Goal: Task Accomplishment & Management: Manage account settings

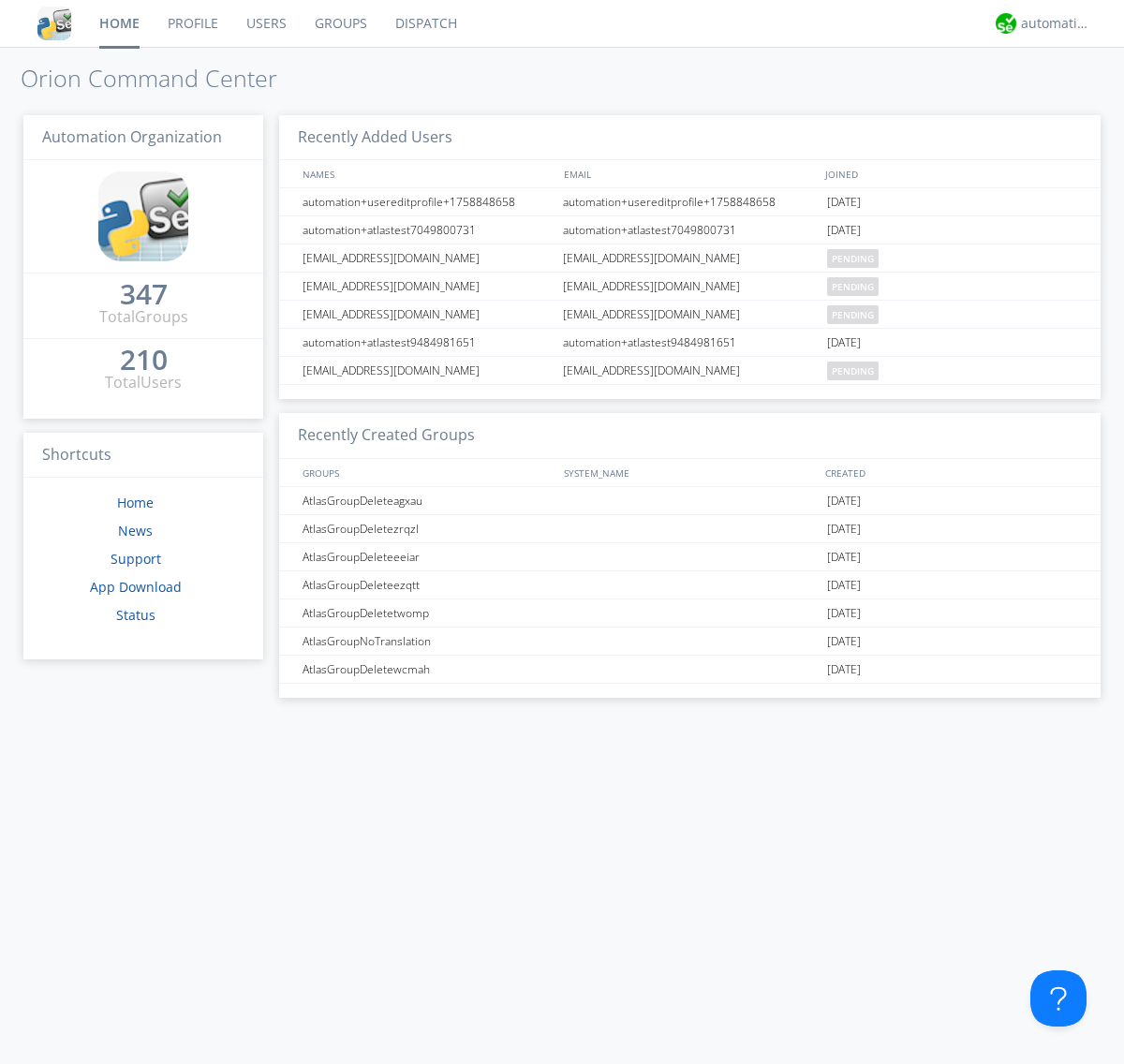
click at [339, 24] on link "Groups" at bounding box center [341, 24] width 81 height 47
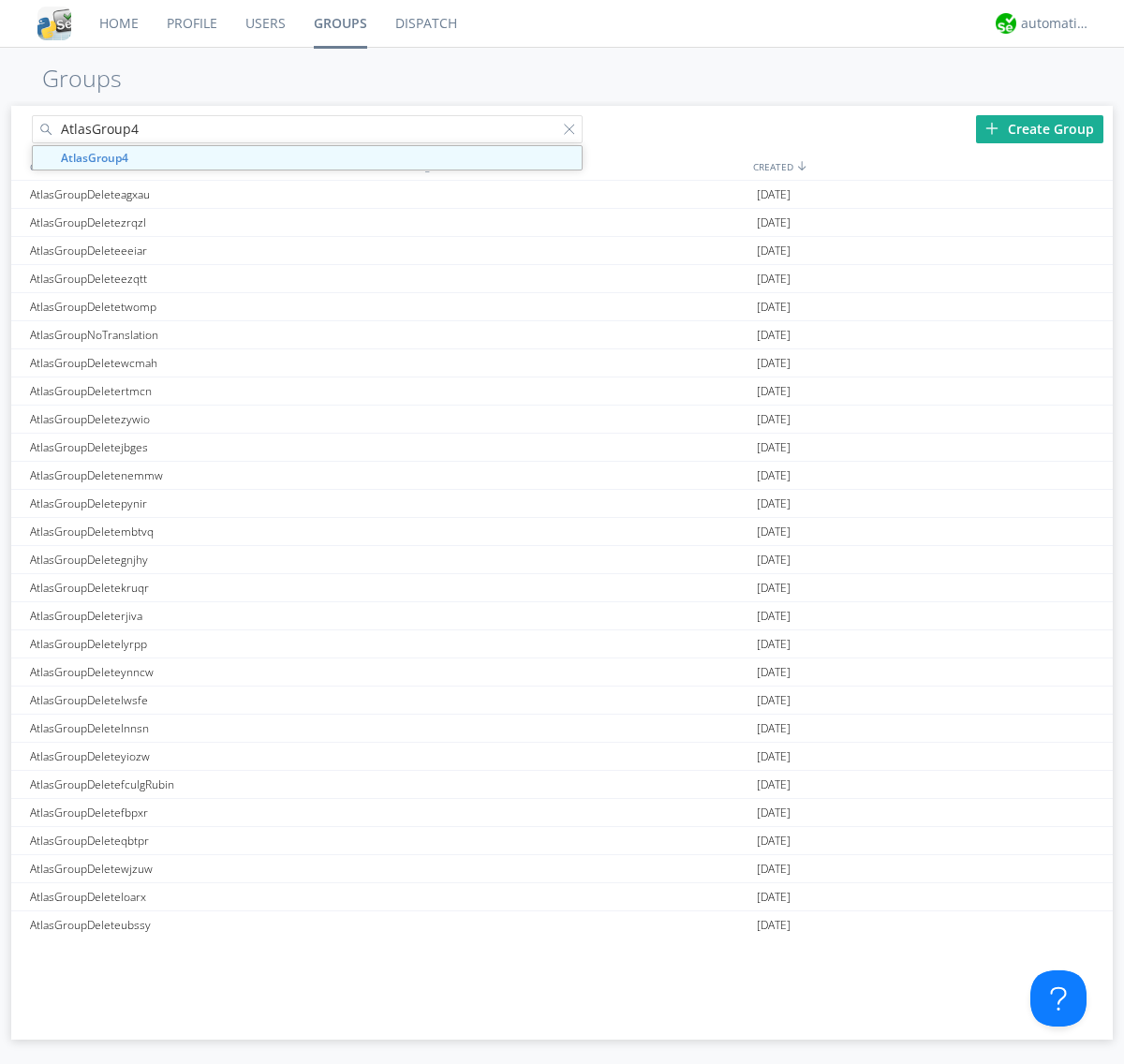
type input "AtlasGroup4"
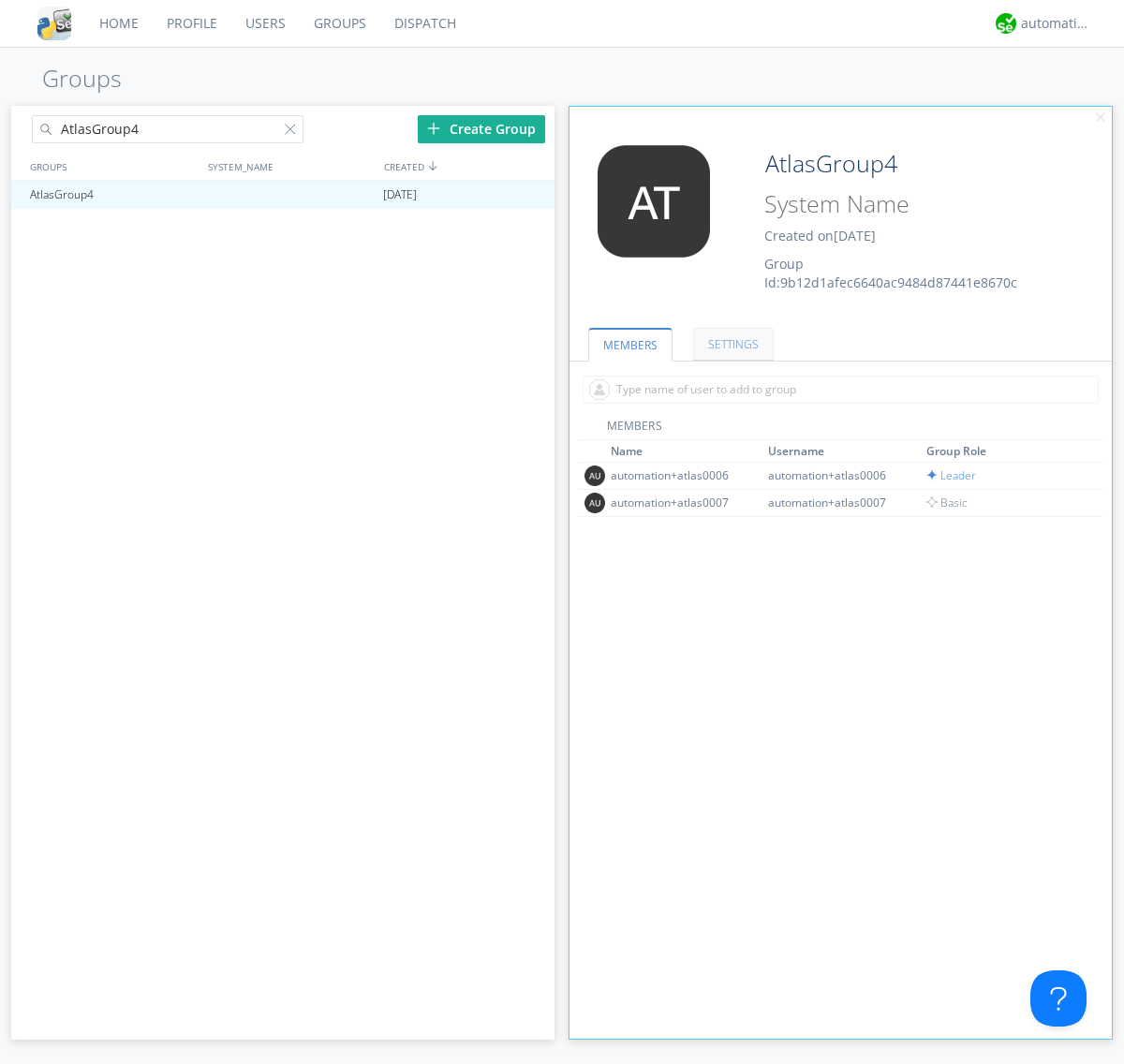
click at [731, 343] on link "SETTINGS" at bounding box center [734, 343] width 81 height 32
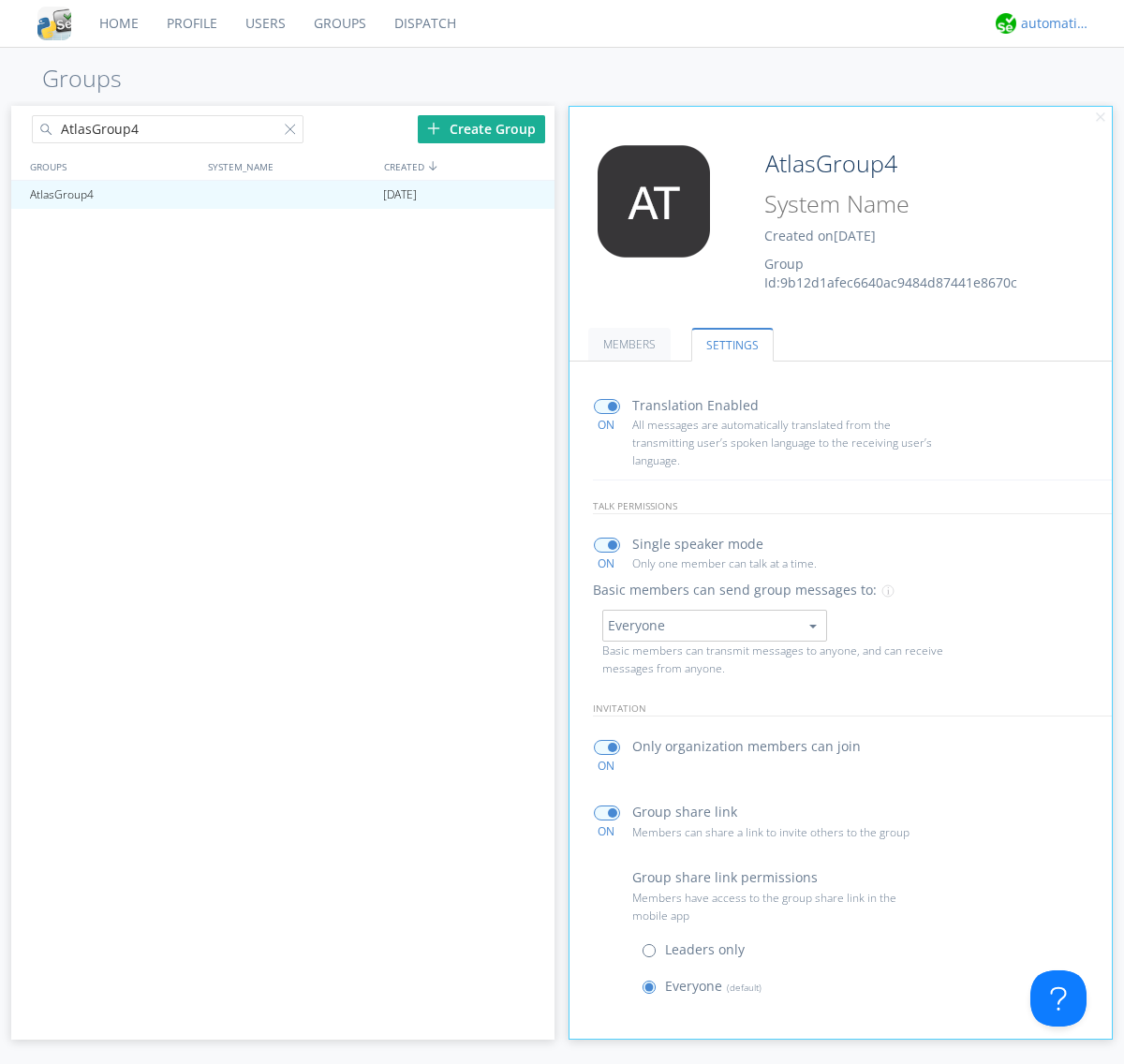
click at [1050, 24] on div "automation+atlas" at bounding box center [1055, 23] width 70 height 19
click at [1065, 98] on div "Log Out" at bounding box center [1065, 99] width 96 height 33
